Goal: Task Accomplishment & Management: Manage account settings

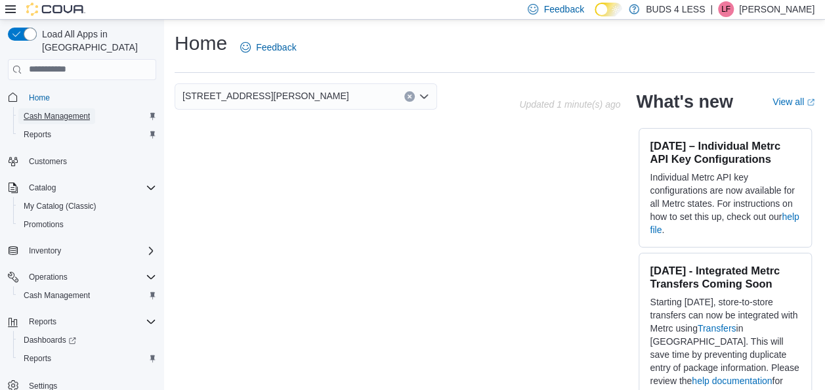
click at [72, 108] on span "Cash Management" at bounding box center [57, 116] width 66 height 16
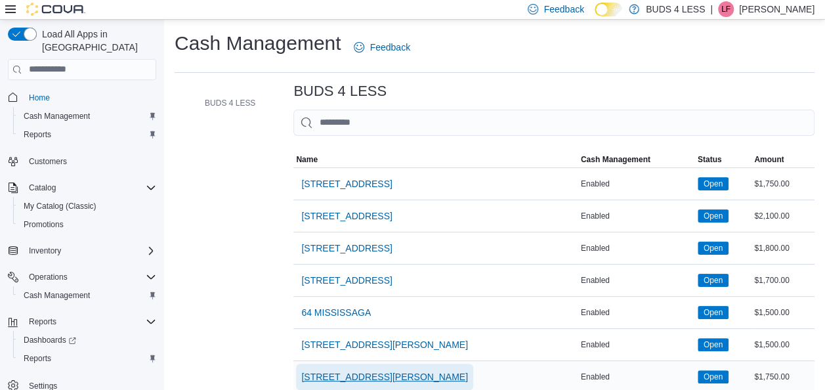
click at [384, 382] on span "[STREET_ADDRESS][PERSON_NAME]" at bounding box center [384, 377] width 167 height 26
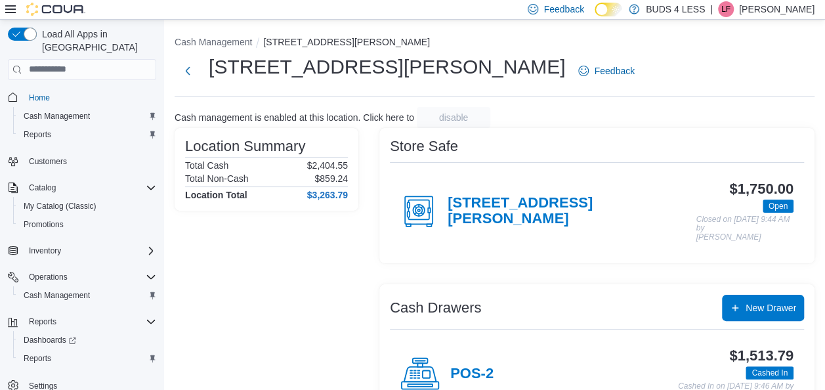
click at [480, 382] on div "POS-2" at bounding box center [446, 373] width 93 height 39
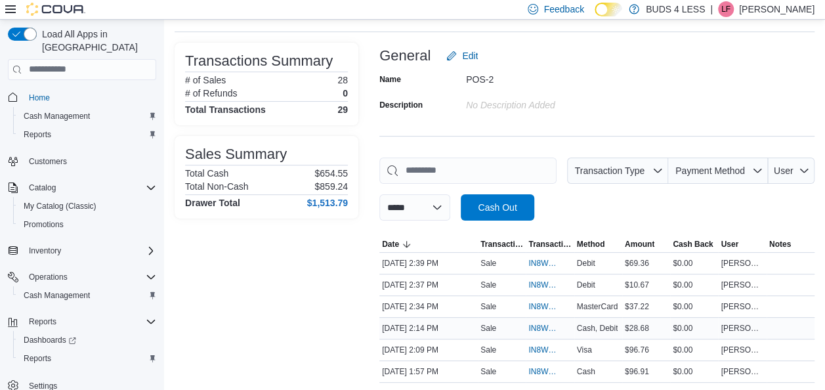
scroll to position [66, 0]
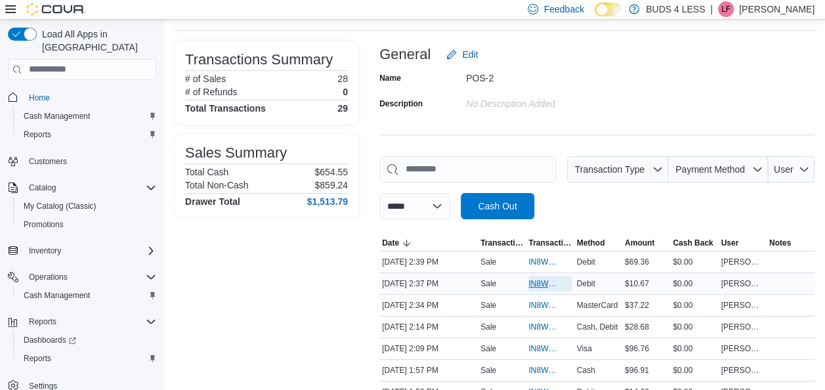
click at [543, 285] on span "IN8W07-678636" at bounding box center [543, 283] width 30 height 11
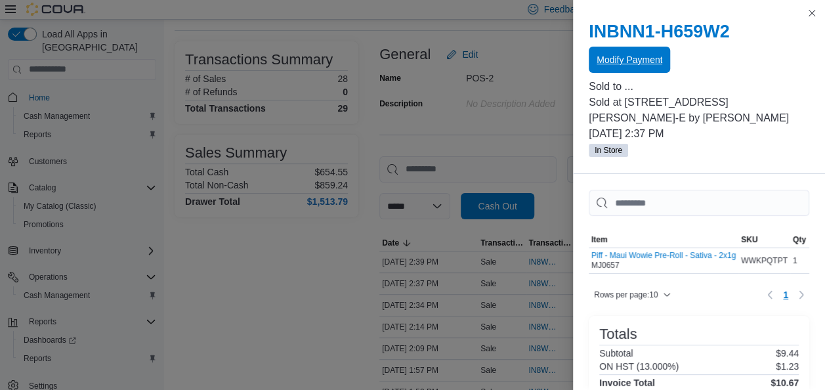
click at [660, 71] on span "Modify Payment" at bounding box center [630, 60] width 66 height 26
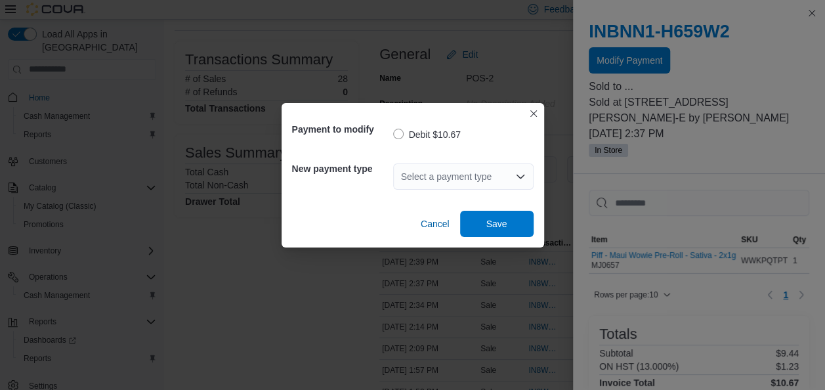
click at [524, 181] on icon "Open list of options" at bounding box center [520, 176] width 11 height 11
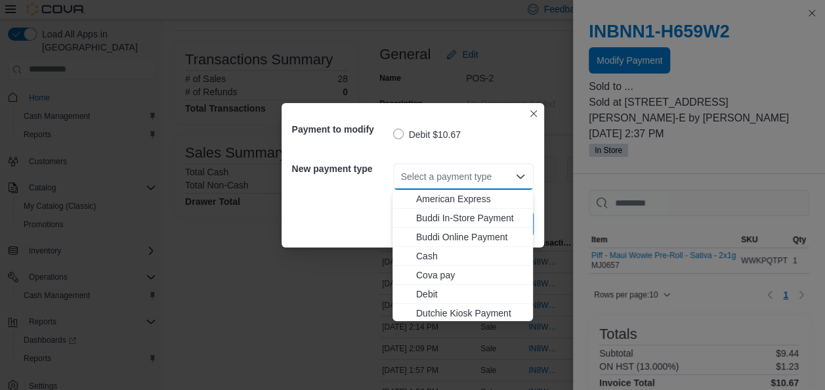
scroll to position [173, 0]
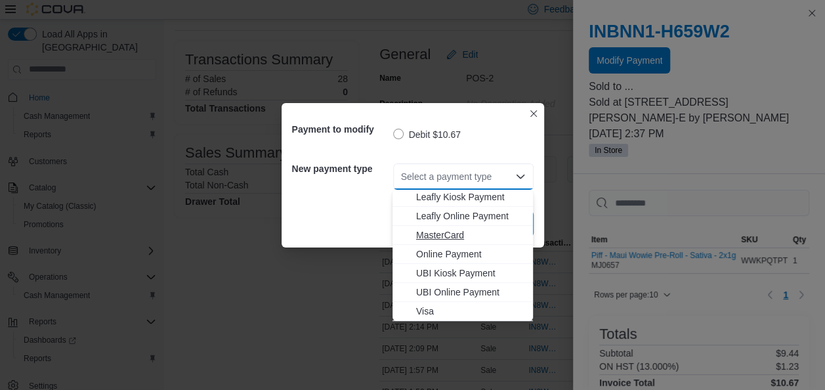
click at [436, 243] on button "MasterCard" at bounding box center [463, 235] width 140 height 19
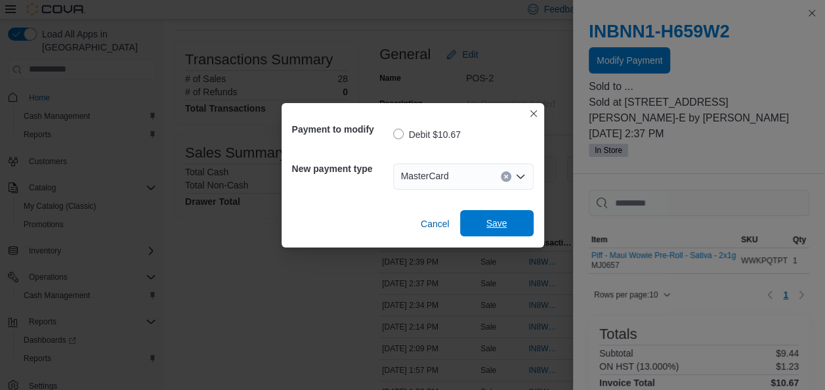
click at [524, 217] on span "Save" at bounding box center [497, 223] width 58 height 26
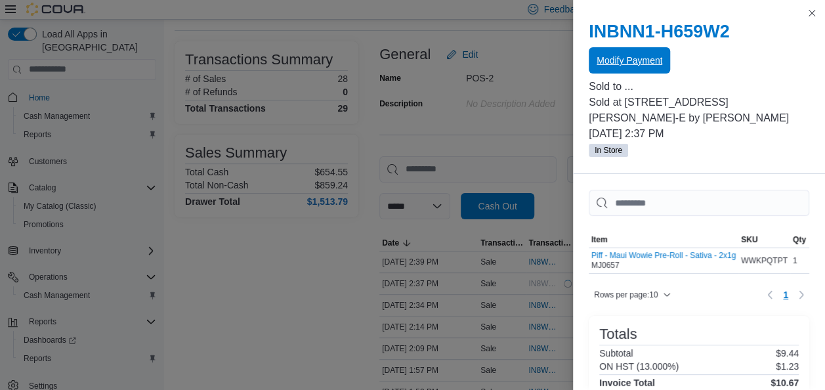
scroll to position [0, 0]
